Goal: Transaction & Acquisition: Purchase product/service

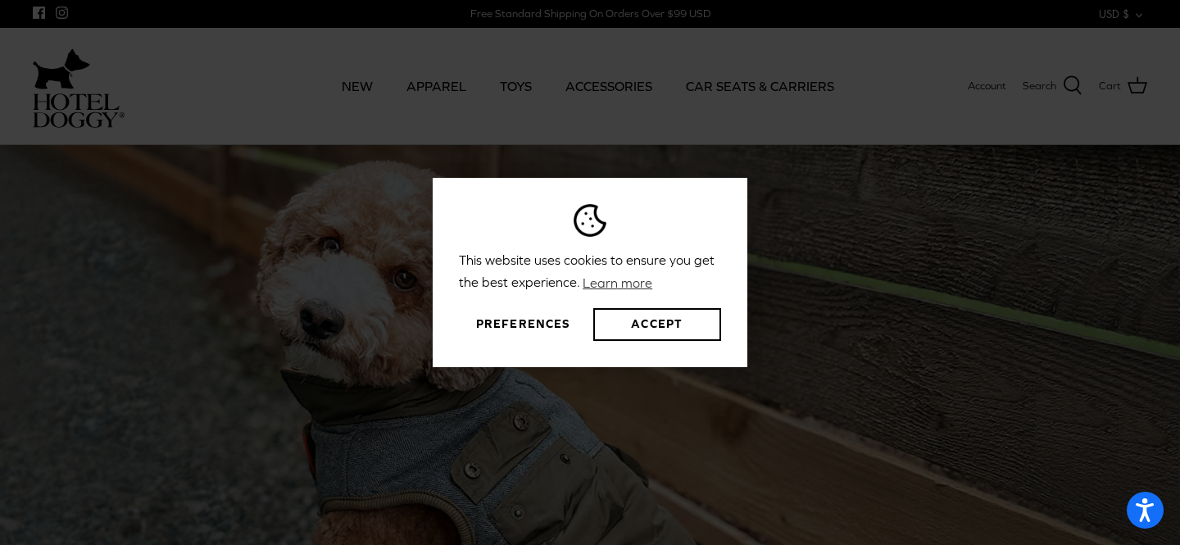
click at [527, 323] on button "Preferences" at bounding box center [523, 324] width 128 height 33
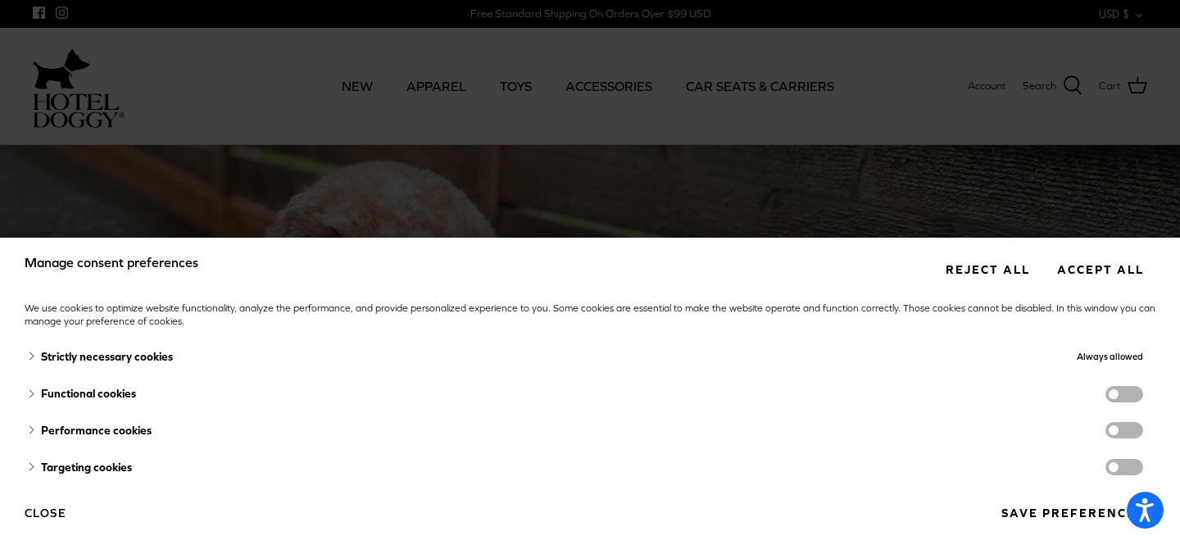
click at [987, 267] on button "Reject all" at bounding box center [987, 269] width 108 height 30
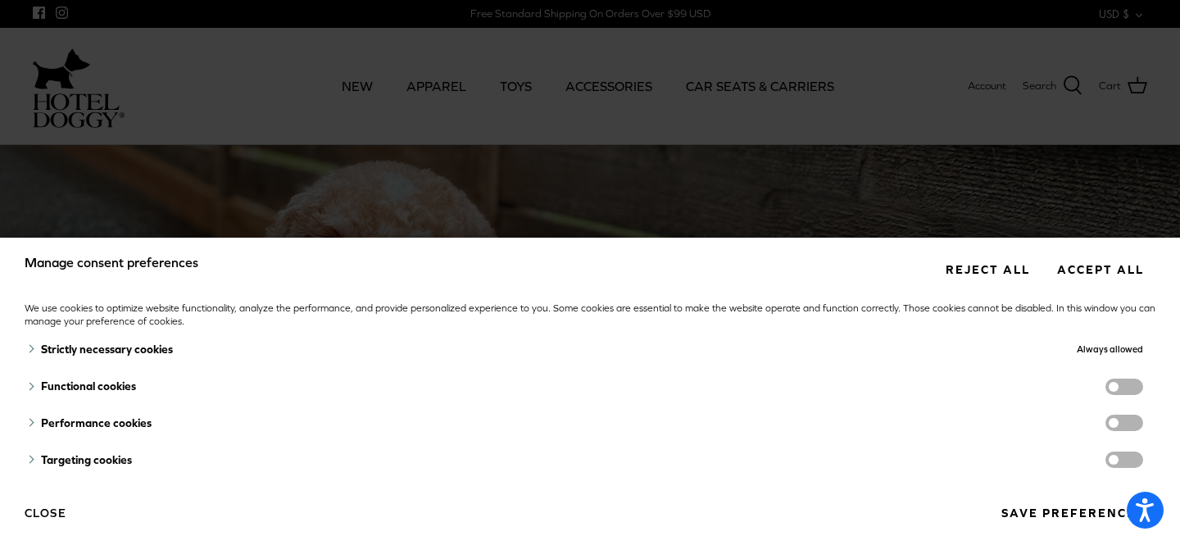
scroll to position [8, 0]
click at [1067, 514] on button "Save preferences" at bounding box center [1072, 513] width 166 height 30
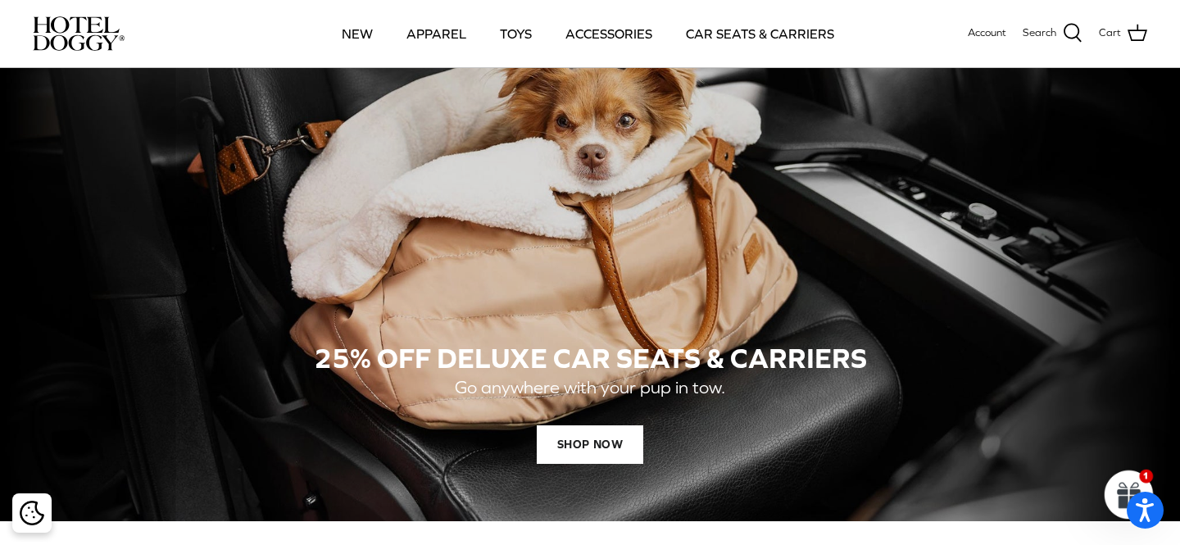
scroll to position [1165, 0]
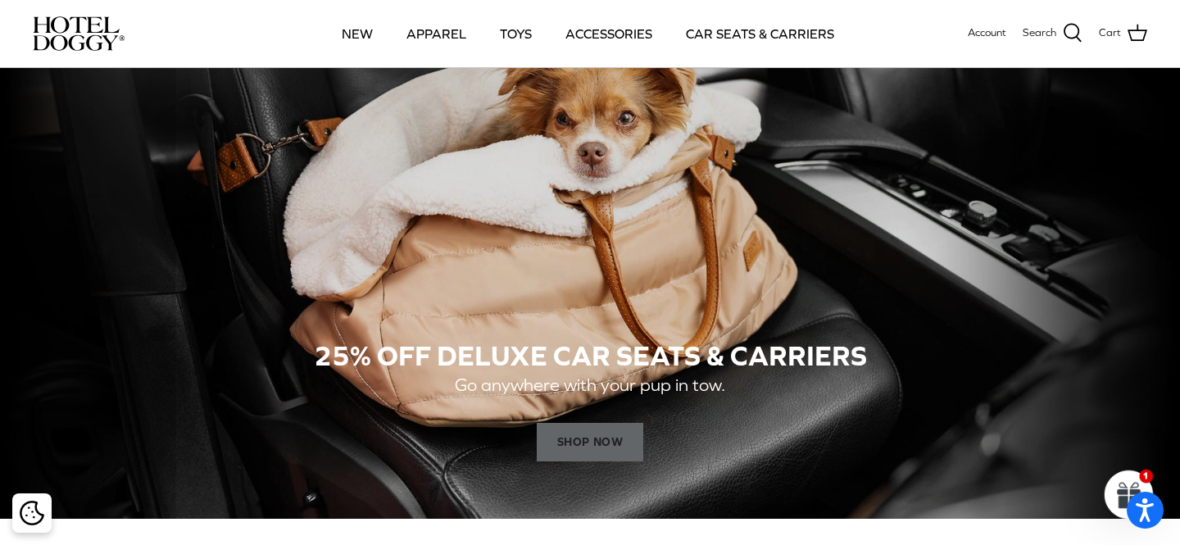
click at [606, 445] on span "SHOP NOW" at bounding box center [590, 442] width 107 height 39
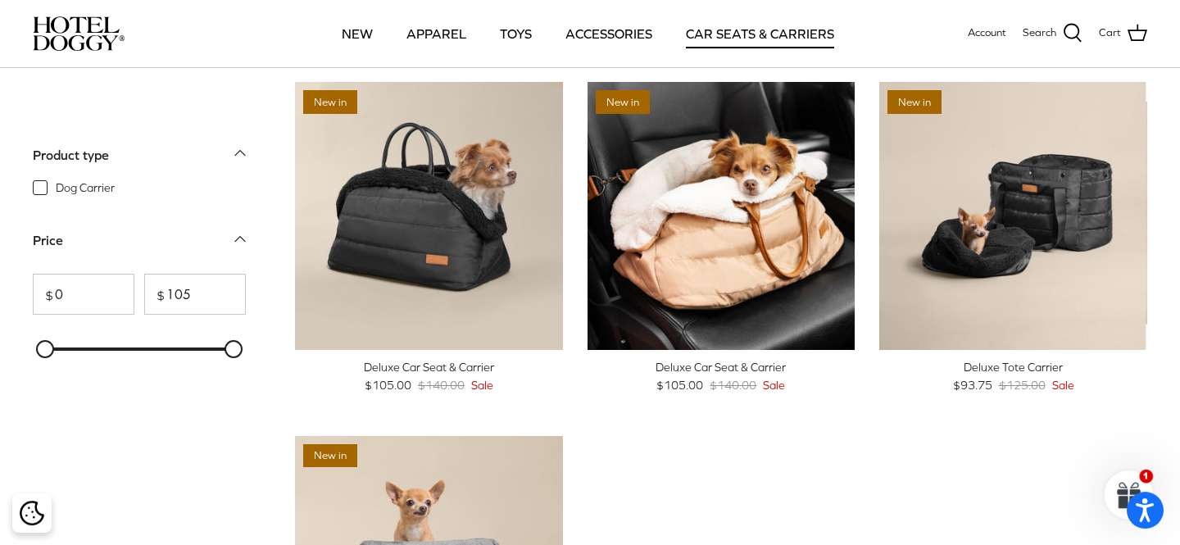
scroll to position [53, 0]
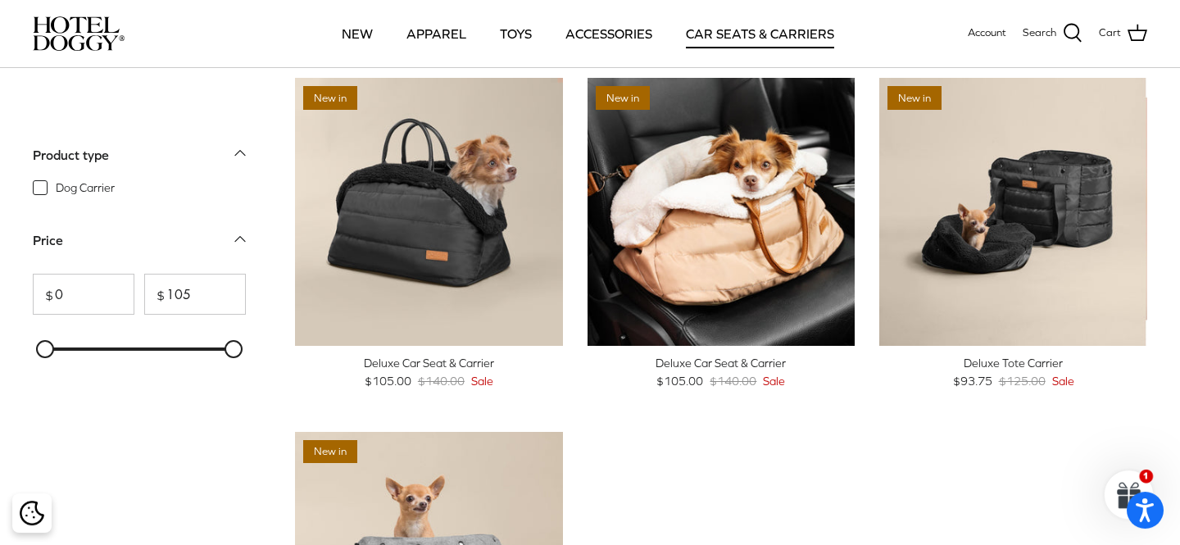
click at [417, 364] on div "Deluxe Car Seat & Carrier" at bounding box center [429, 363] width 268 height 18
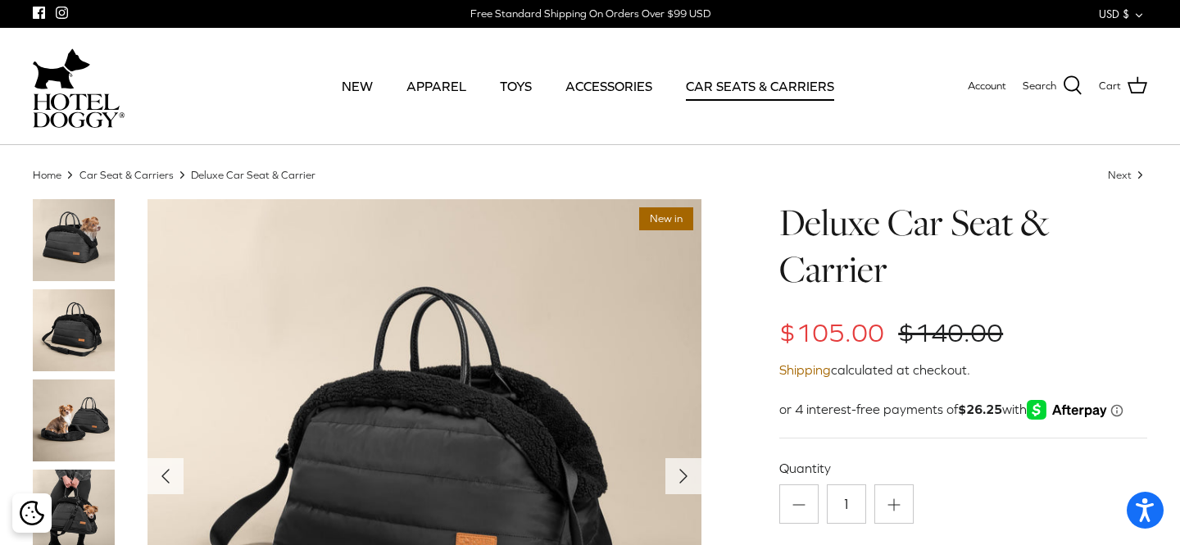
click at [76, 329] on img at bounding box center [74, 330] width 82 height 82
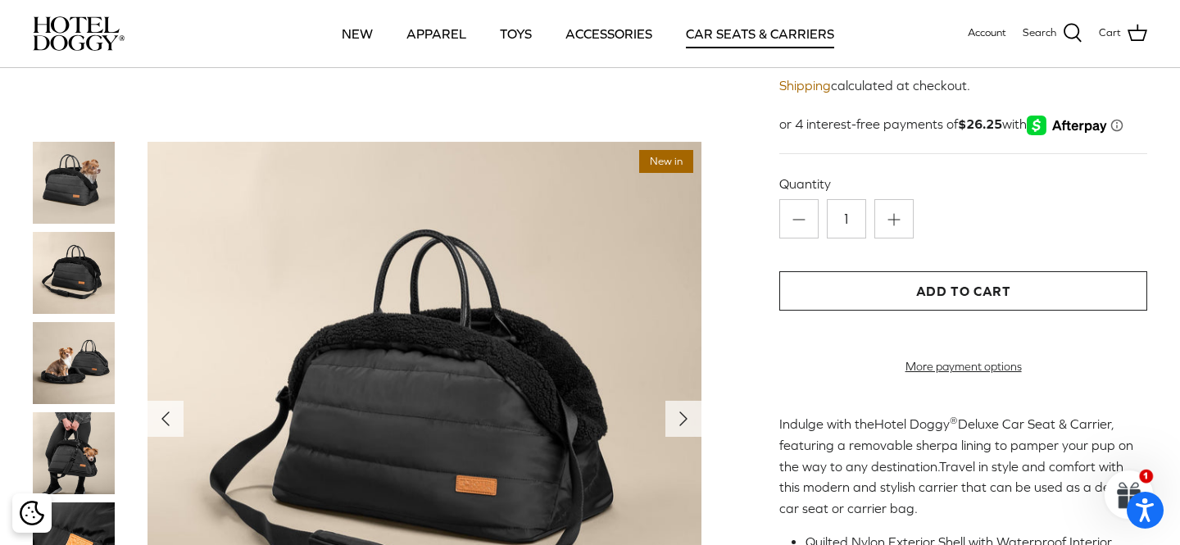
scroll to position [170, 0]
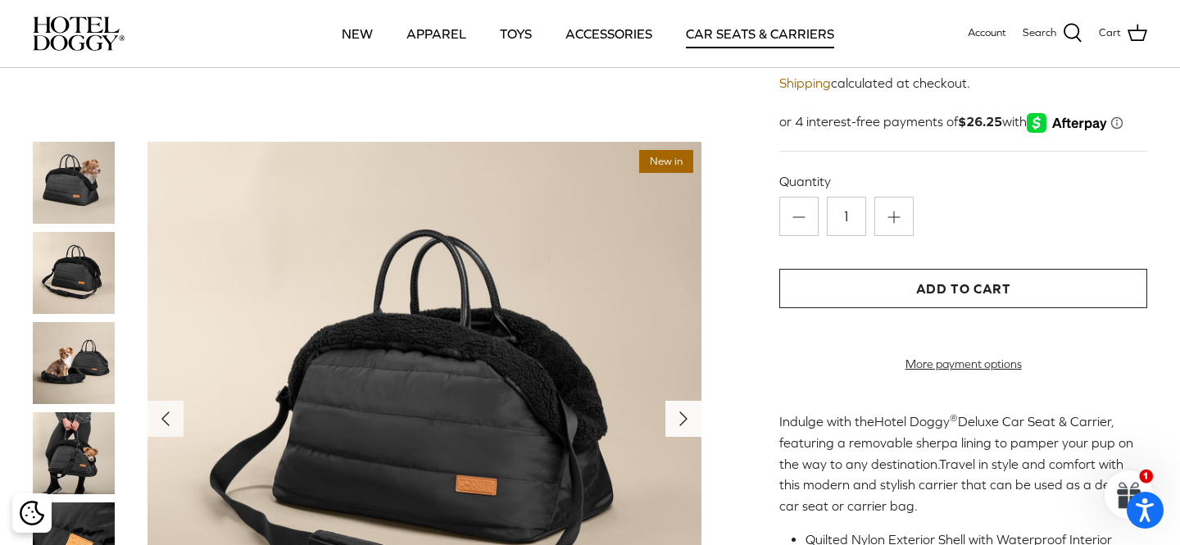
click at [679, 418] on icon "Right" at bounding box center [683, 419] width 26 height 26
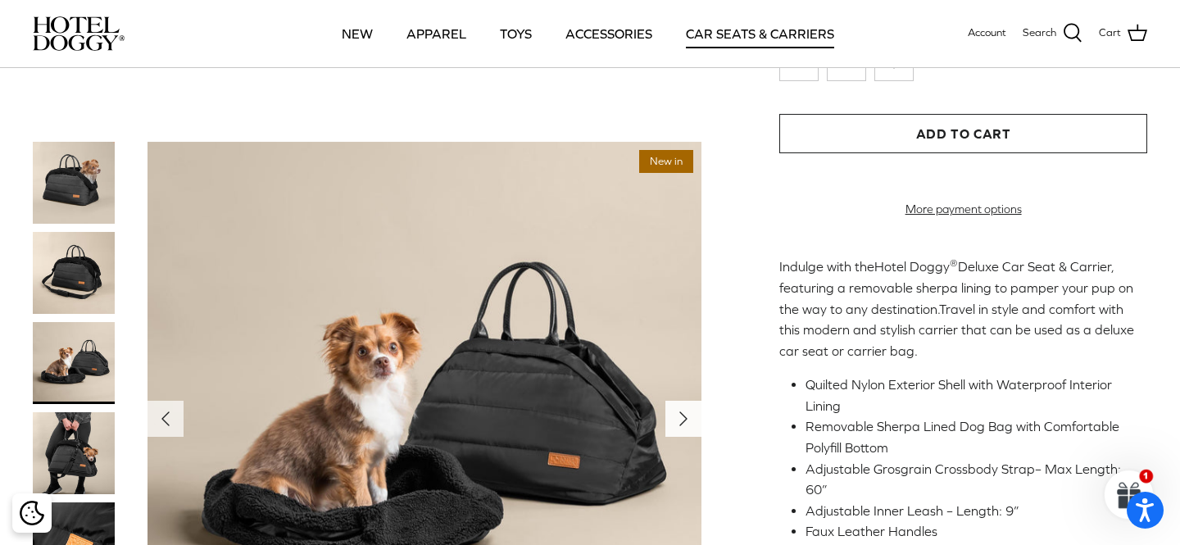
scroll to position [326, 0]
click at [683, 416] on polyline "Next" at bounding box center [683, 418] width 7 height 13
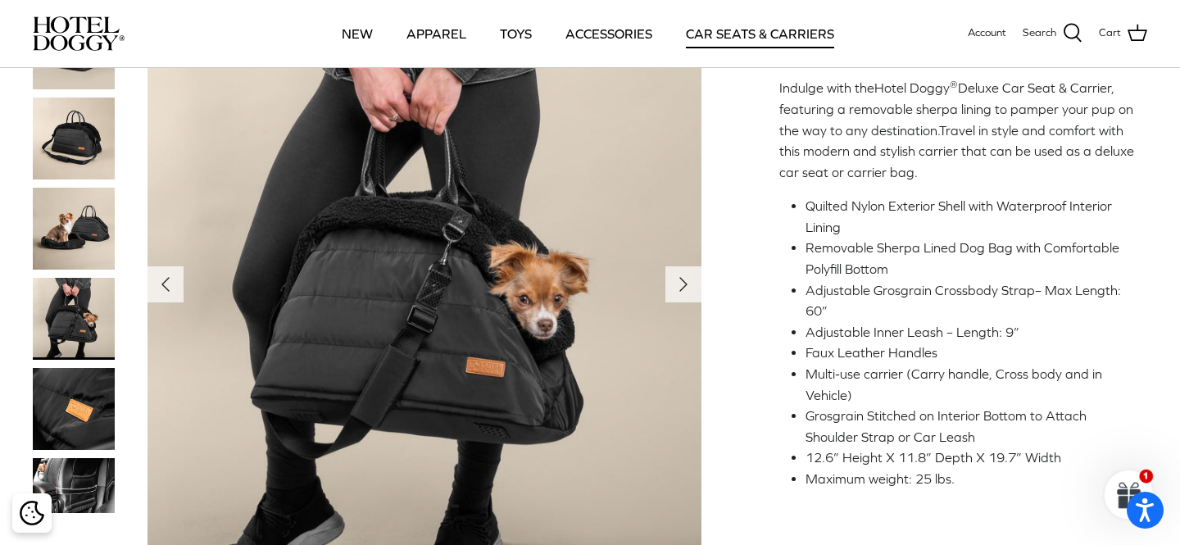
scroll to position [505, 0]
click at [678, 297] on icon "Right" at bounding box center [683, 283] width 26 height 26
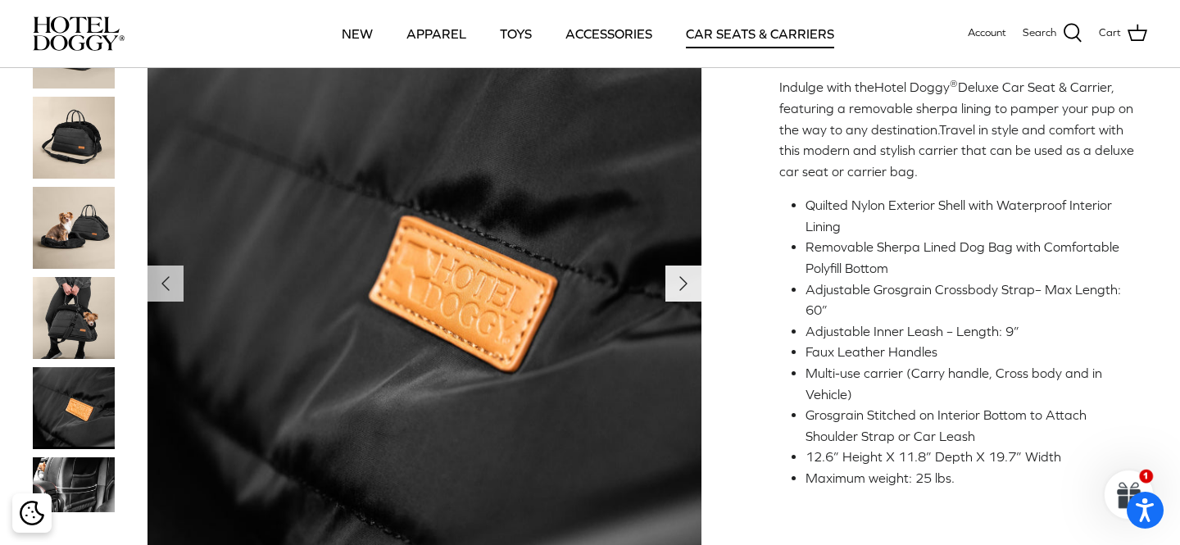
click at [677, 297] on icon "Right" at bounding box center [683, 283] width 26 height 26
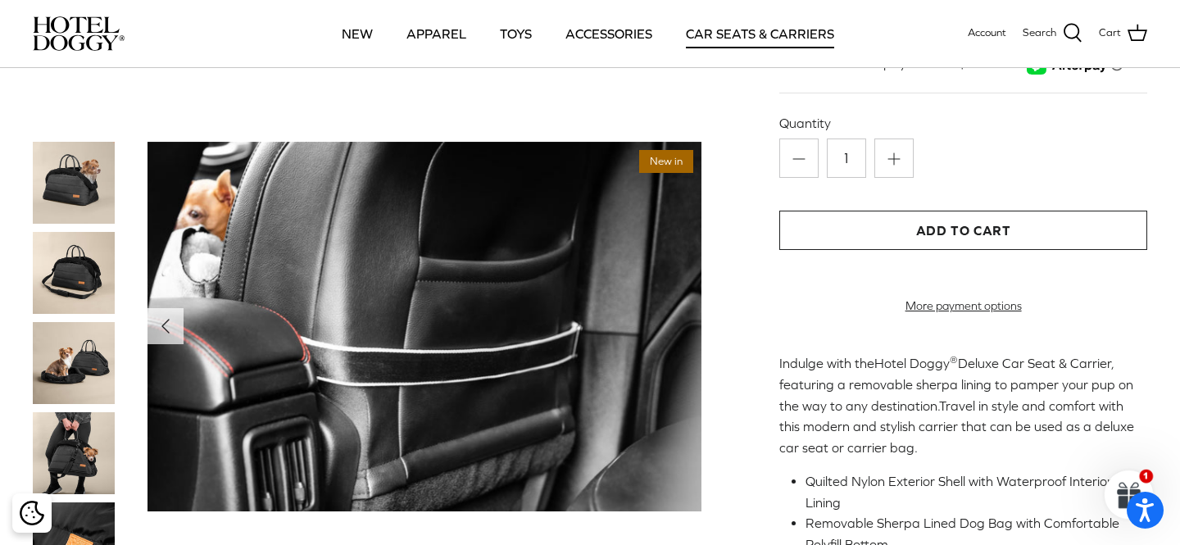
scroll to position [215, 0]
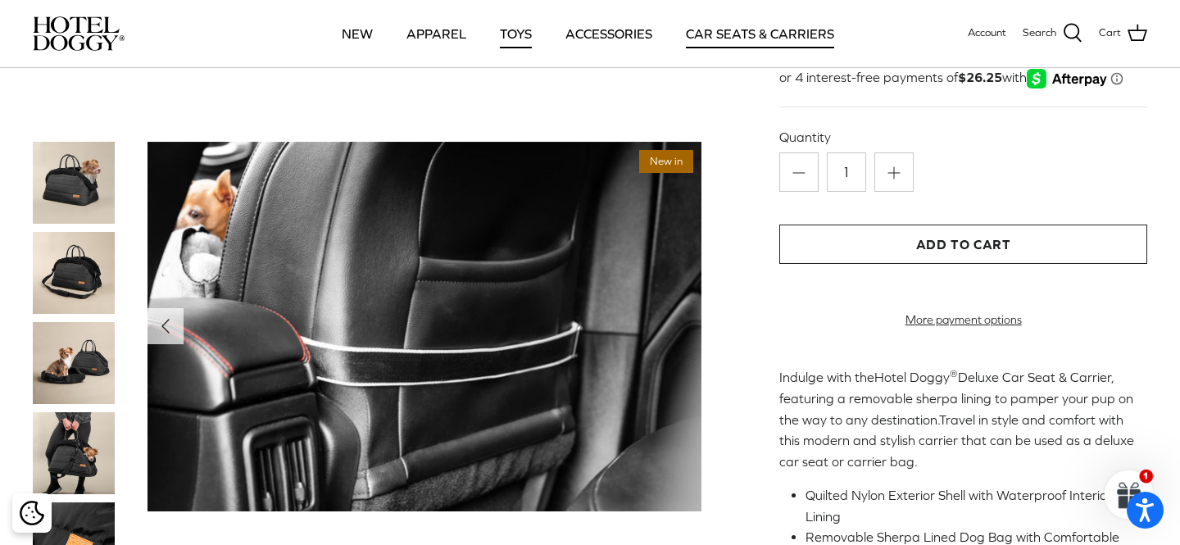
click at [506, 35] on link "TOYS" at bounding box center [515, 34] width 61 height 56
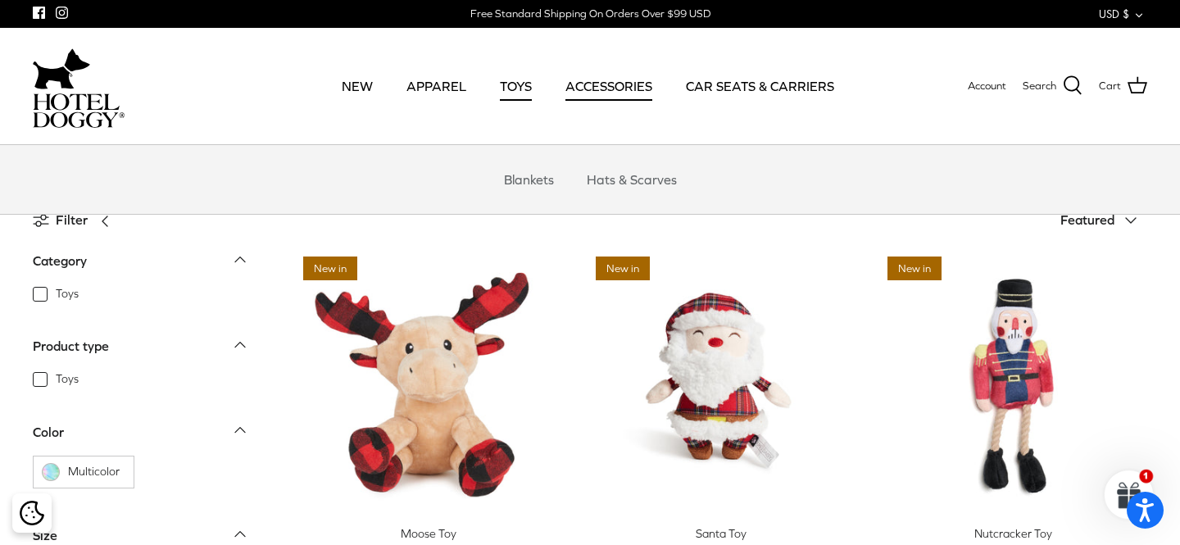
click at [585, 86] on link "ACCESSORIES" at bounding box center [609, 86] width 116 height 56
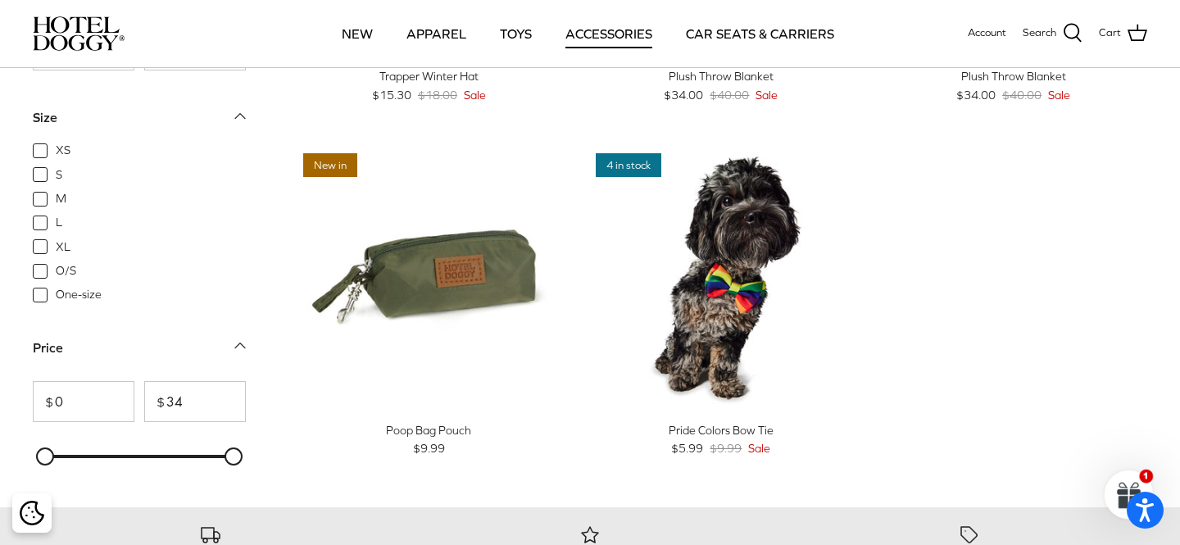
scroll to position [695, 0]
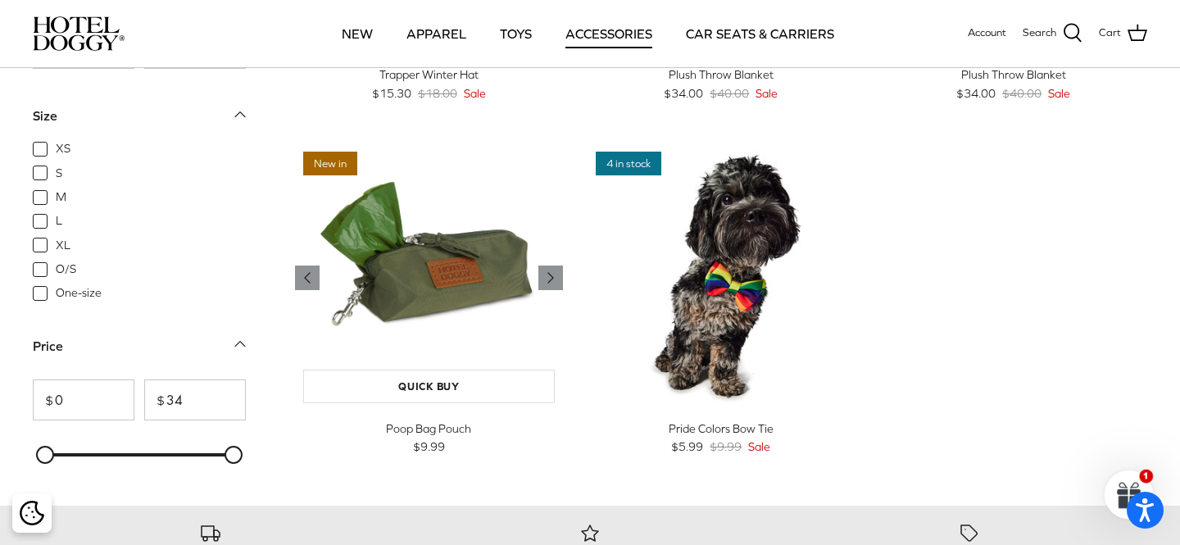
click at [455, 273] on img "Poop Bag Pouch" at bounding box center [429, 277] width 268 height 268
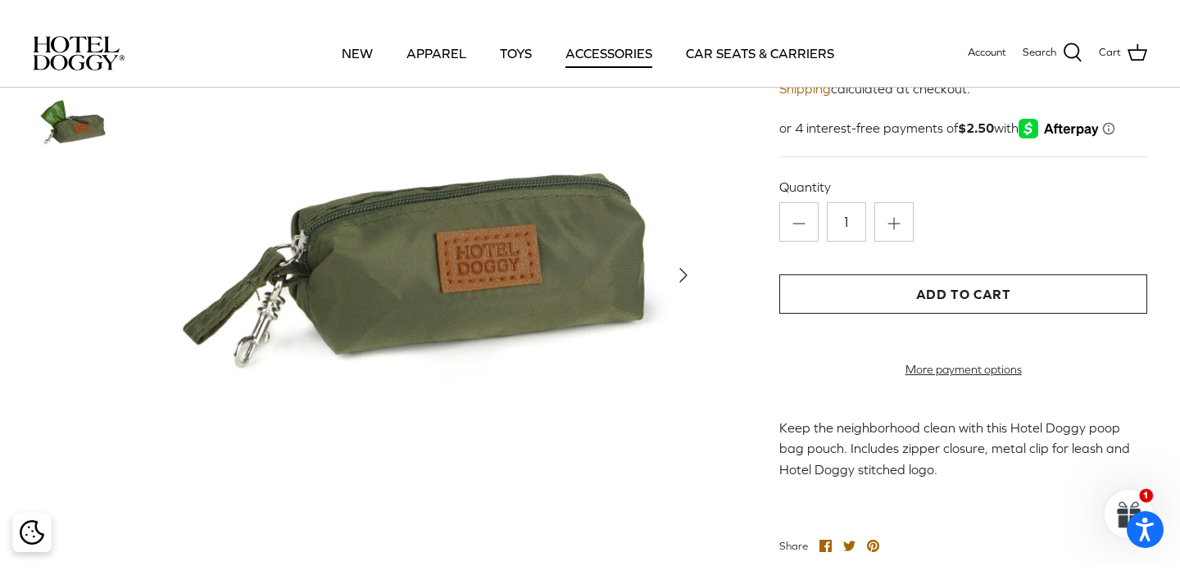
scroll to position [116, 0]
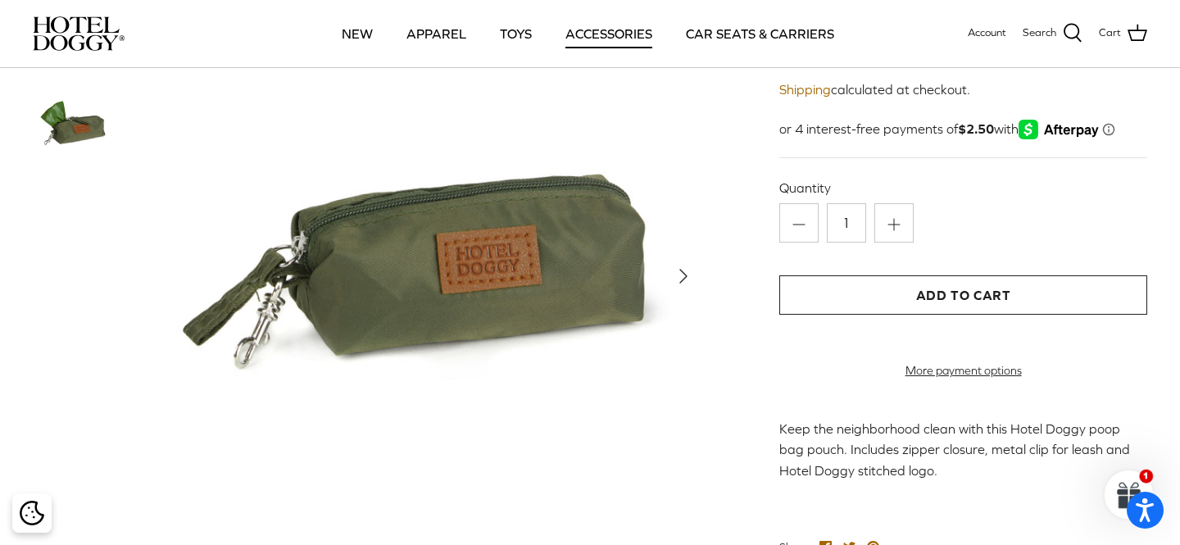
click at [683, 283] on polyline "Next" at bounding box center [683, 276] width 7 height 13
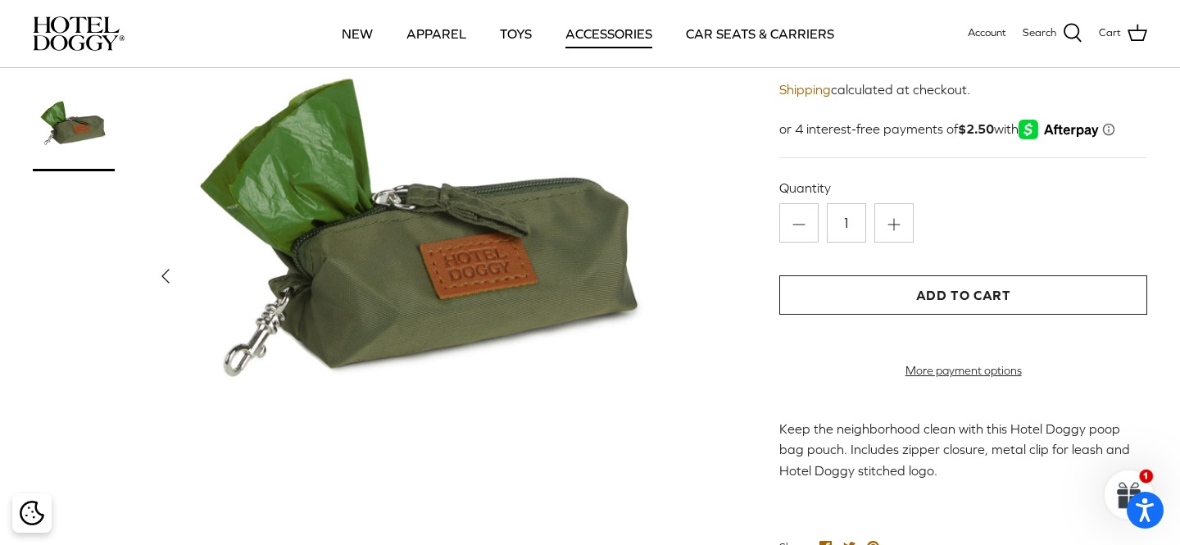
click at [684, 294] on img at bounding box center [425, 276] width 554 height 554
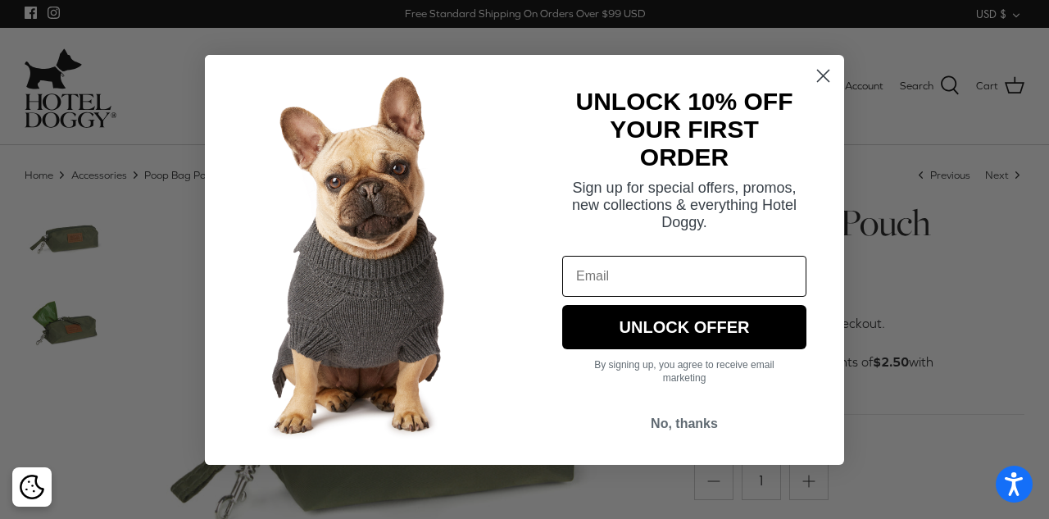
click at [823, 80] on circle "Close dialog" at bounding box center [823, 74] width 27 height 27
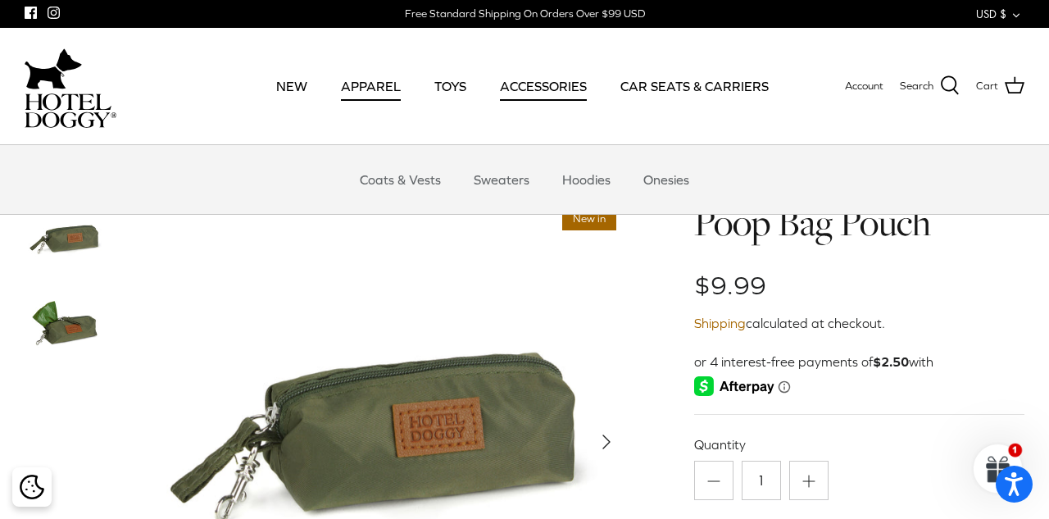
click at [378, 84] on link "APPAREL" at bounding box center [370, 86] width 89 height 56
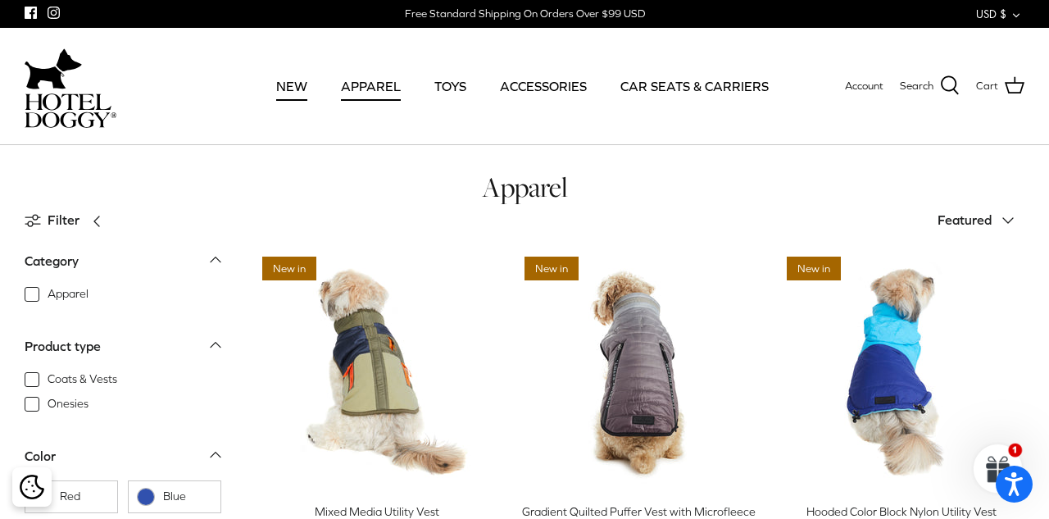
click at [291, 85] on link "NEW" at bounding box center [291, 86] width 61 height 56
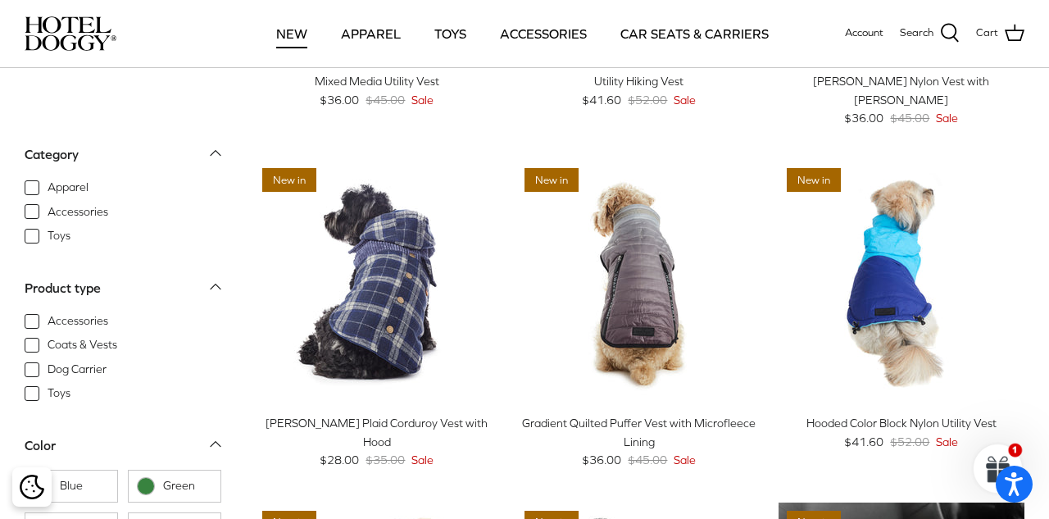
scroll to position [1056, 0]
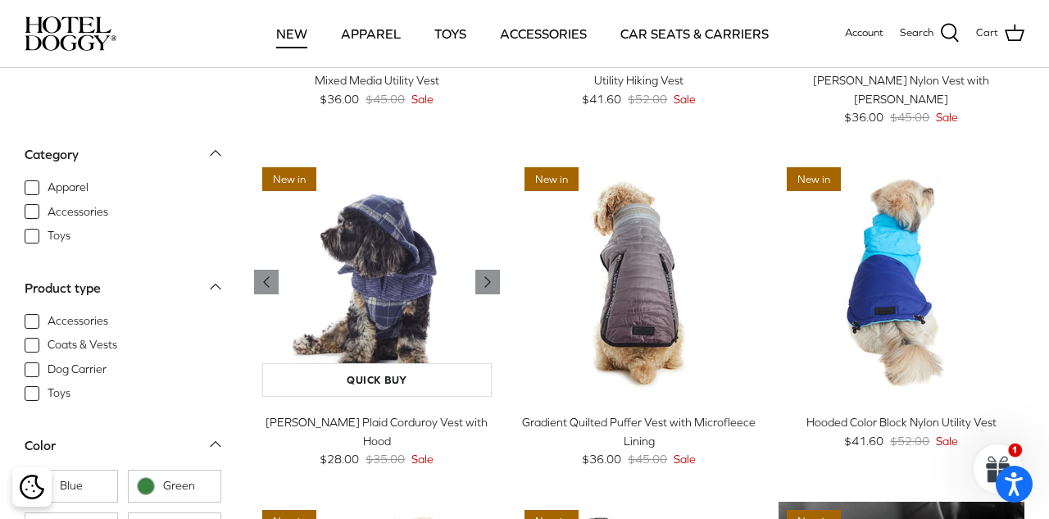
click at [393, 297] on img "Melton Plaid Corduroy Vest with Hood" at bounding box center [377, 282] width 246 height 246
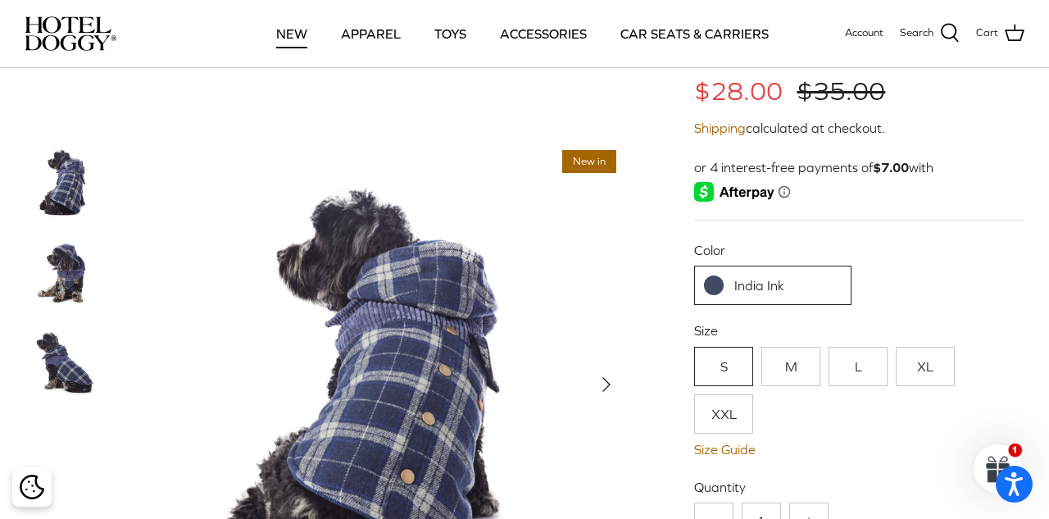
scroll to position [174, 0]
click at [71, 258] on img at bounding box center [66, 273] width 82 height 82
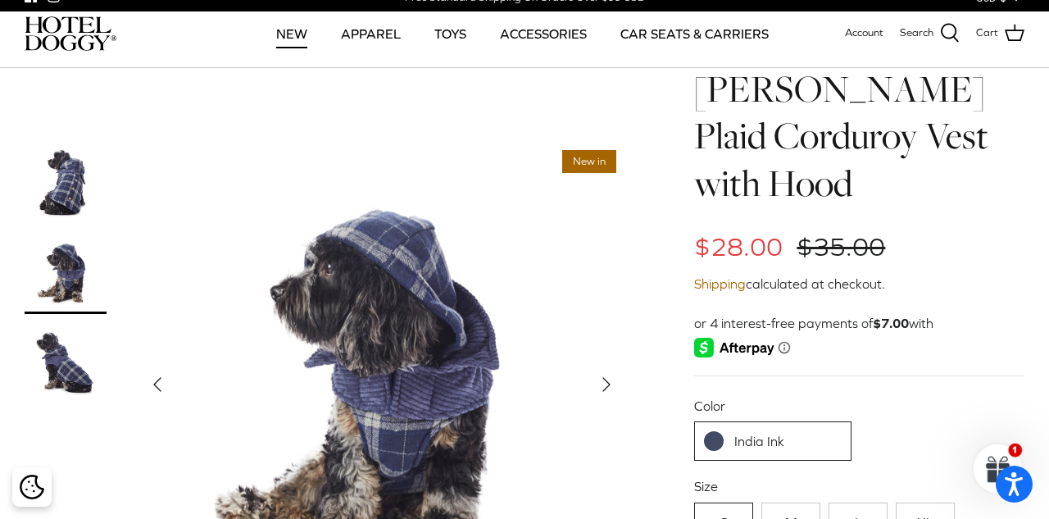
scroll to position [0, 0]
